Goal: Subscribe to service/newsletter

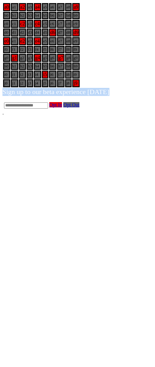
drag, startPoint x: 20, startPoint y: 196, endPoint x: 133, endPoint y: 196, distance: 112.2
click at [137, 96] on div "Sign up to our beta experience [DATE]!" at bounding box center [77, 92] width 150 height 8
click at [27, 116] on body "a0 a1 a2 a3 a4 a5 a6 a7 a8 a9 b0 b1 b2 b3 b4 b5 b6 b7 b8 b9 c0 c1 c2 c3 c4 c5 c…" at bounding box center [77, 58] width 150 height 113
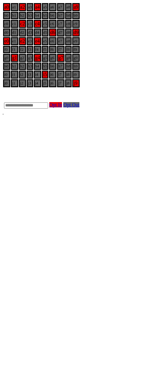
click at [48, 109] on input "text" at bounding box center [26, 105] width 44 height 6
type input "**"
click at [62, 107] on link "Opt In" at bounding box center [55, 104] width 13 height 5
